Goal: Information Seeking & Learning: Learn about a topic

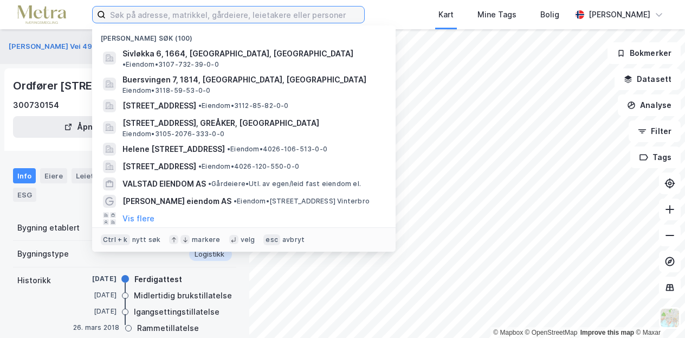
click at [164, 10] on input at bounding box center [235, 15] width 259 height 16
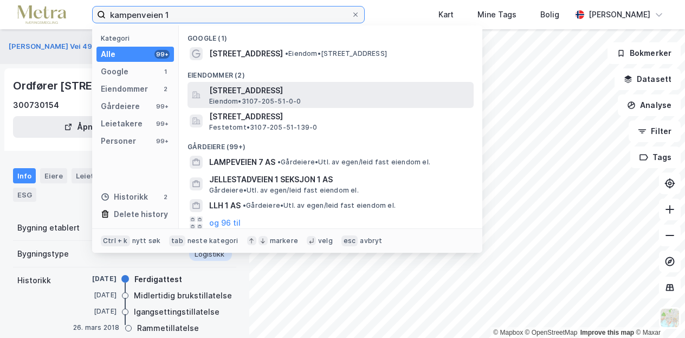
type input "kampenveien 1"
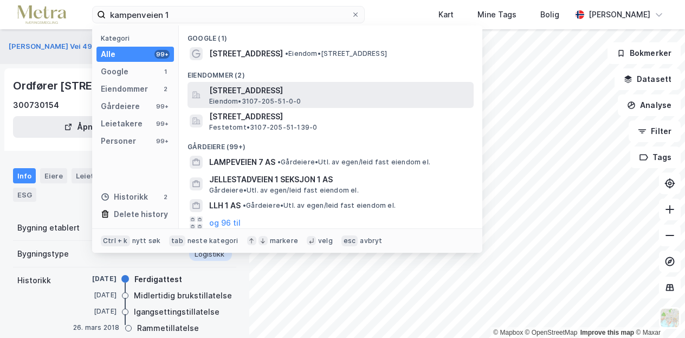
click at [292, 97] on span "Eiendom • 3107-205-51-0-0" at bounding box center [255, 101] width 92 height 9
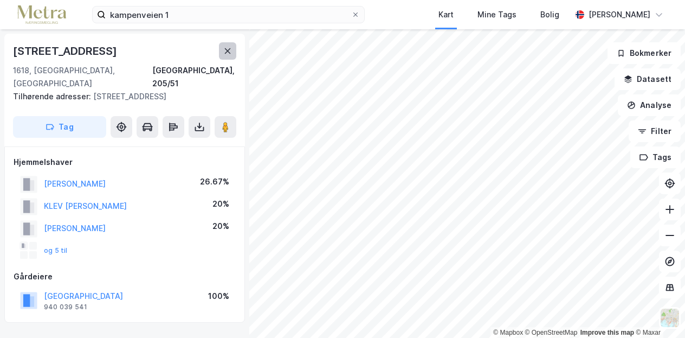
click at [227, 47] on icon at bounding box center [227, 51] width 9 height 9
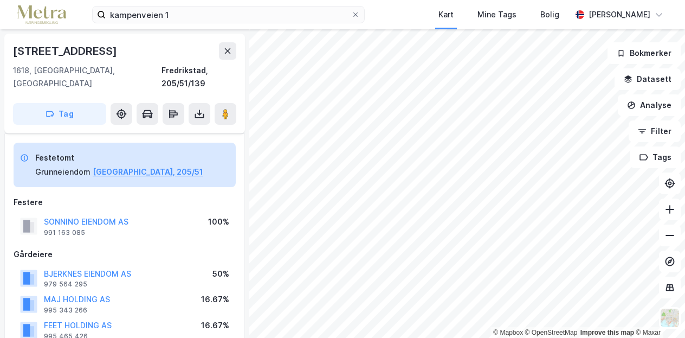
scroll to position [4, 0]
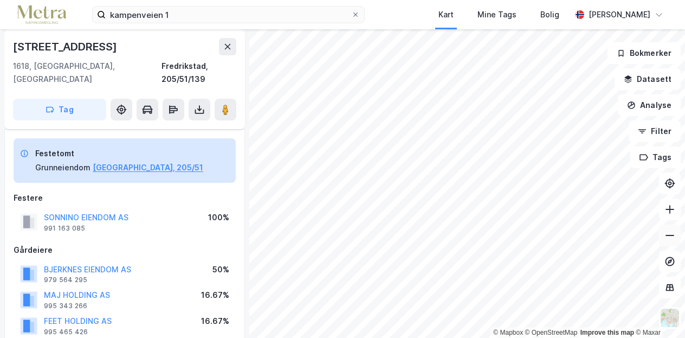
click at [666, 236] on icon at bounding box center [670, 235] width 11 height 11
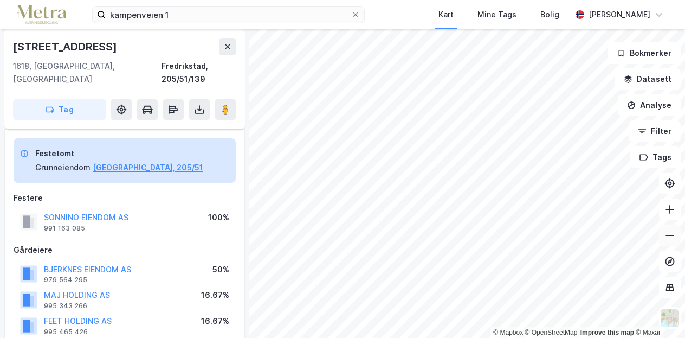
click at [666, 236] on icon at bounding box center [670, 235] width 11 height 11
click at [674, 237] on icon at bounding box center [670, 235] width 11 height 11
